Goal: Find specific page/section: Find specific page/section

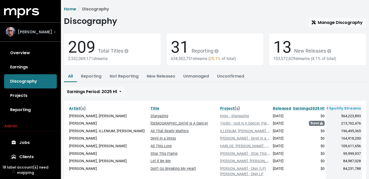
scroll to position [76, 0]
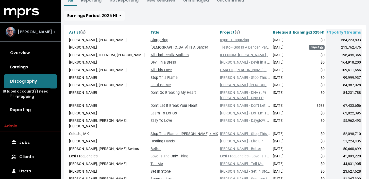
click at [41, 28] on div "[PERSON_NAME]" at bounding box center [29, 32] width 46 height 10
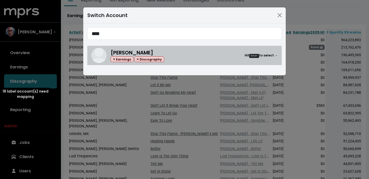
type input "****"
click at [171, 58] on div "[PERSON_NAME] Earnings Discography Hit Enter to select →" at bounding box center [194, 55] width 167 height 13
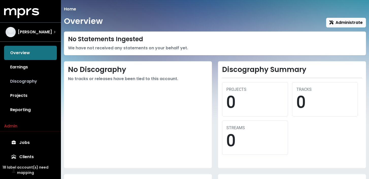
click at [36, 82] on link "Discography" at bounding box center [30, 81] width 53 height 14
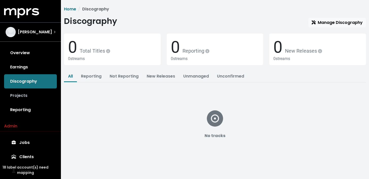
click at [34, 95] on link "Projects" at bounding box center [30, 95] width 53 height 14
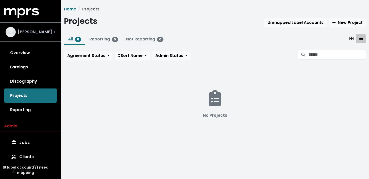
click at [45, 30] on div "[PERSON_NAME]" at bounding box center [31, 32] width 50 height 10
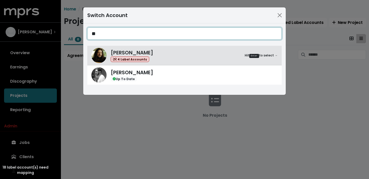
type input "*"
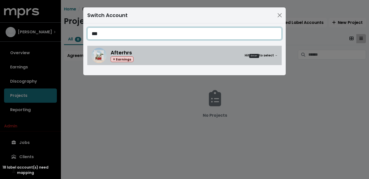
type input "***"
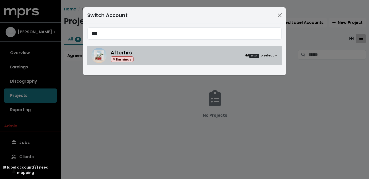
click at [147, 56] on div "Afterhrs Earnings Hit Enter to select →" at bounding box center [194, 55] width 167 height 13
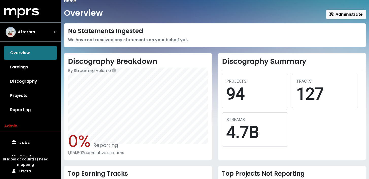
scroll to position [9, 0]
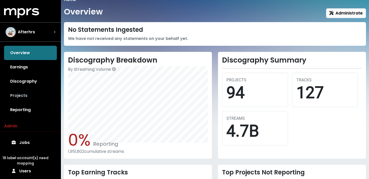
click at [37, 97] on link "Projects" at bounding box center [30, 95] width 53 height 14
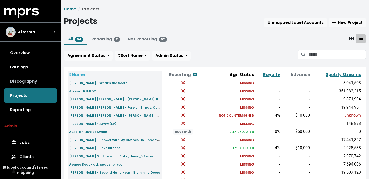
click at [40, 83] on link "Discography" at bounding box center [30, 81] width 53 height 14
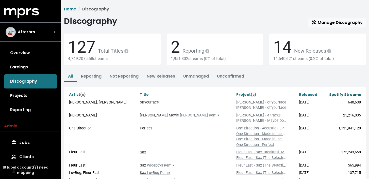
click at [343, 95] on link "Spotify Streams" at bounding box center [345, 94] width 32 height 5
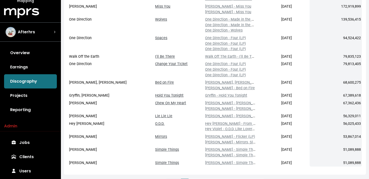
scroll to position [172, 0]
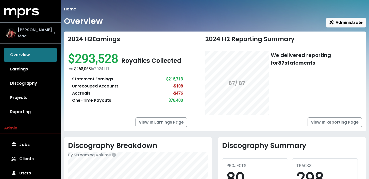
click at [39, 31] on span "[PERSON_NAME] Mac" at bounding box center [36, 33] width 36 height 12
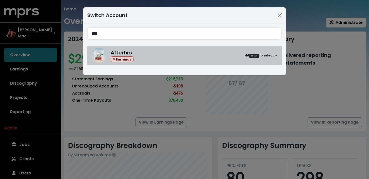
type input "***"
click at [156, 58] on div "Afterhrs Earnings Hit Enter to select →" at bounding box center [194, 55] width 167 height 13
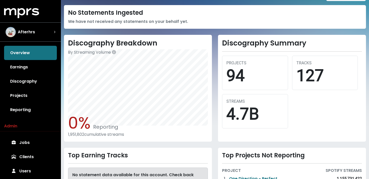
scroll to position [20, 0]
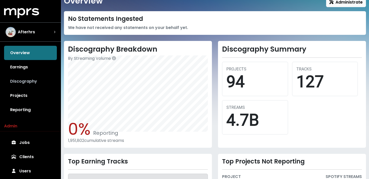
click at [30, 86] on link "Discography" at bounding box center [30, 81] width 53 height 14
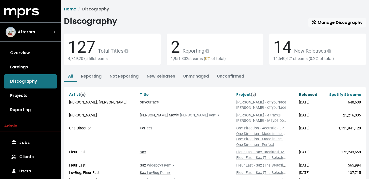
click at [307, 94] on link "Released" at bounding box center [308, 94] width 18 height 5
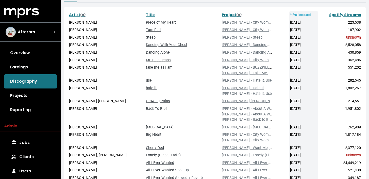
scroll to position [121, 0]
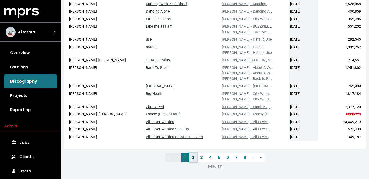
click at [195, 158] on link "2" at bounding box center [193, 157] width 9 height 9
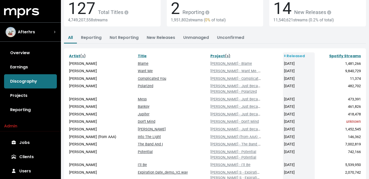
scroll to position [38, 0]
